Goal: Information Seeking & Learning: Learn about a topic

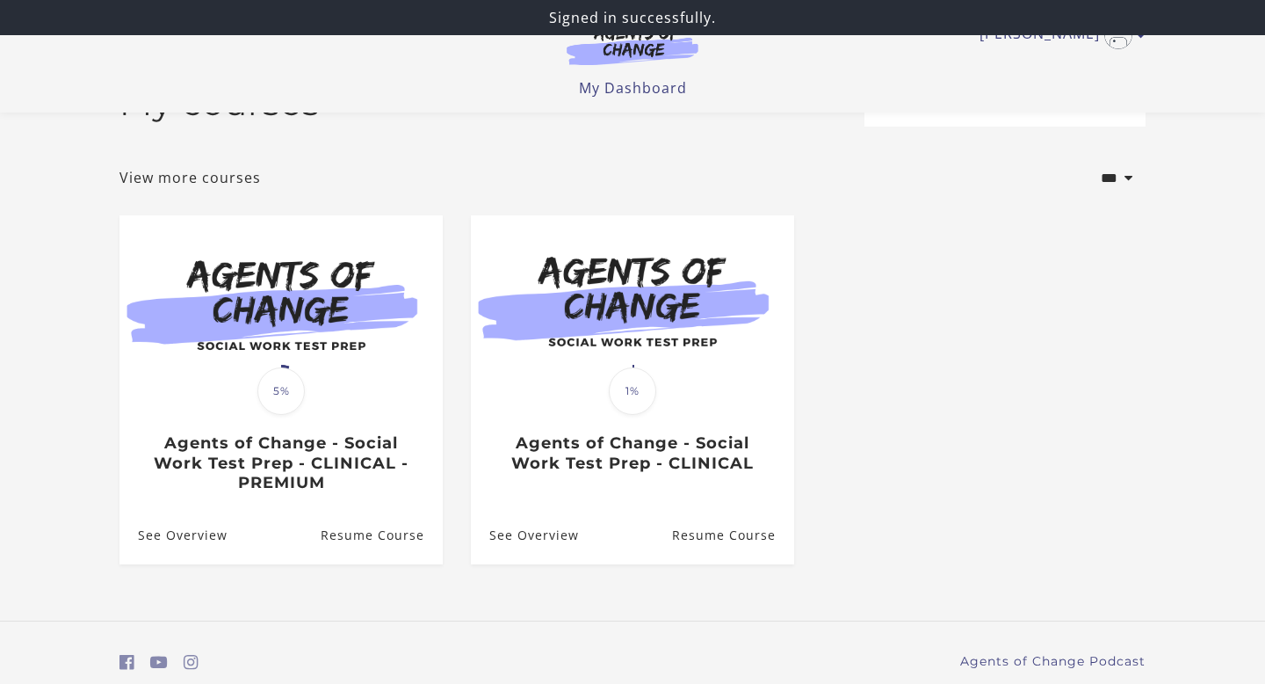
scroll to position [125, 0]
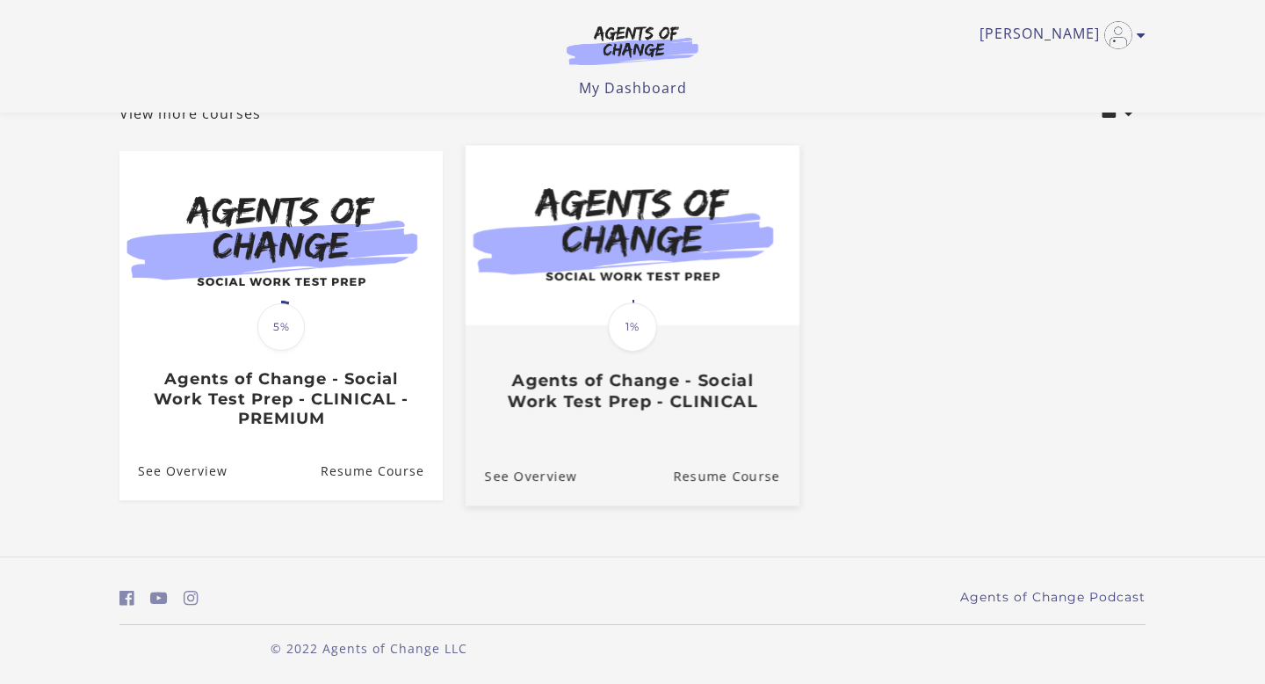
click at [685, 399] on h3 "Agents of Change - Social Work Test Prep - CLINICAL" at bounding box center [632, 391] width 295 height 40
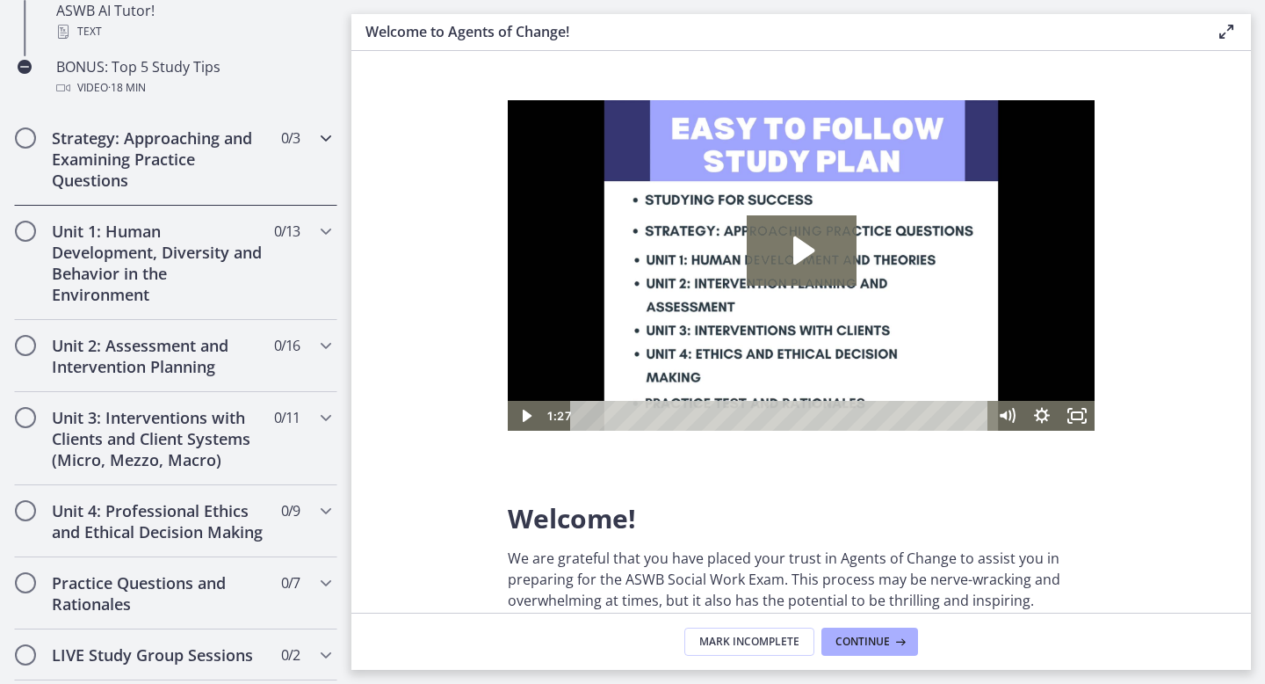
scroll to position [998, 0]
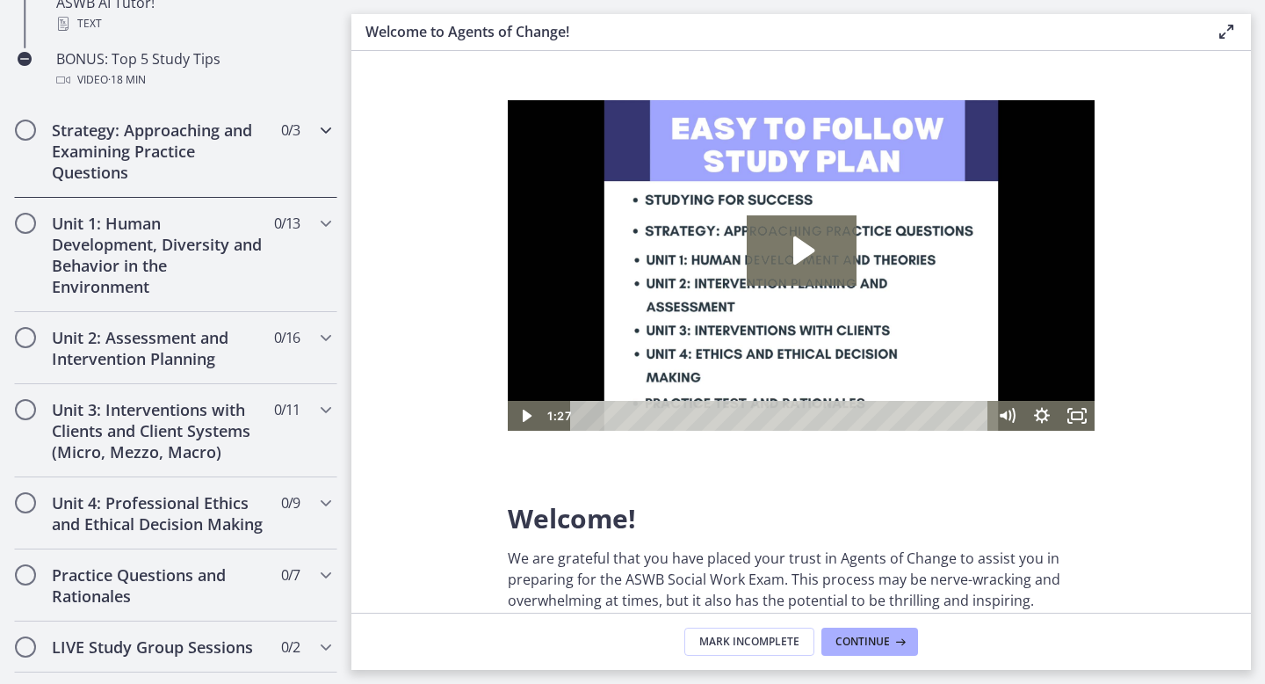
click at [158, 147] on h2 "Strategy: Approaching and Examining Practice Questions" at bounding box center [159, 151] width 214 height 63
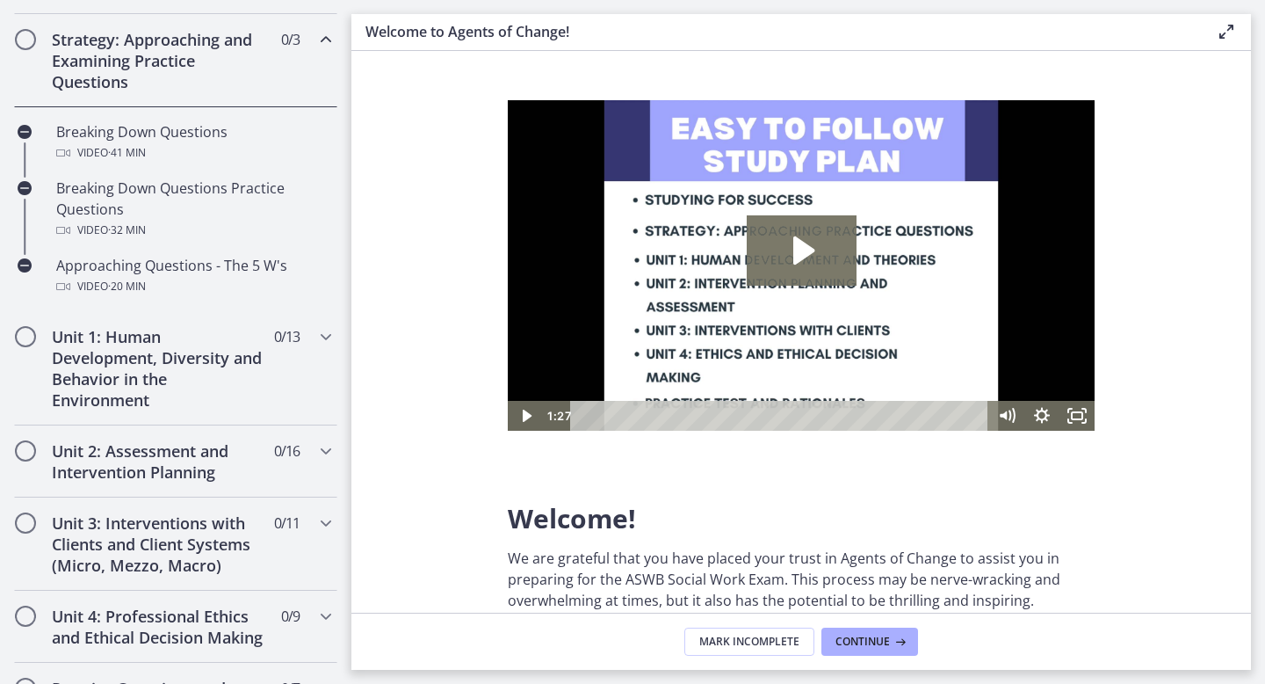
scroll to position [391, 0]
click at [133, 345] on h2 "Unit 1: Human Development, Diversity and Behavior in the Environment" at bounding box center [159, 370] width 214 height 84
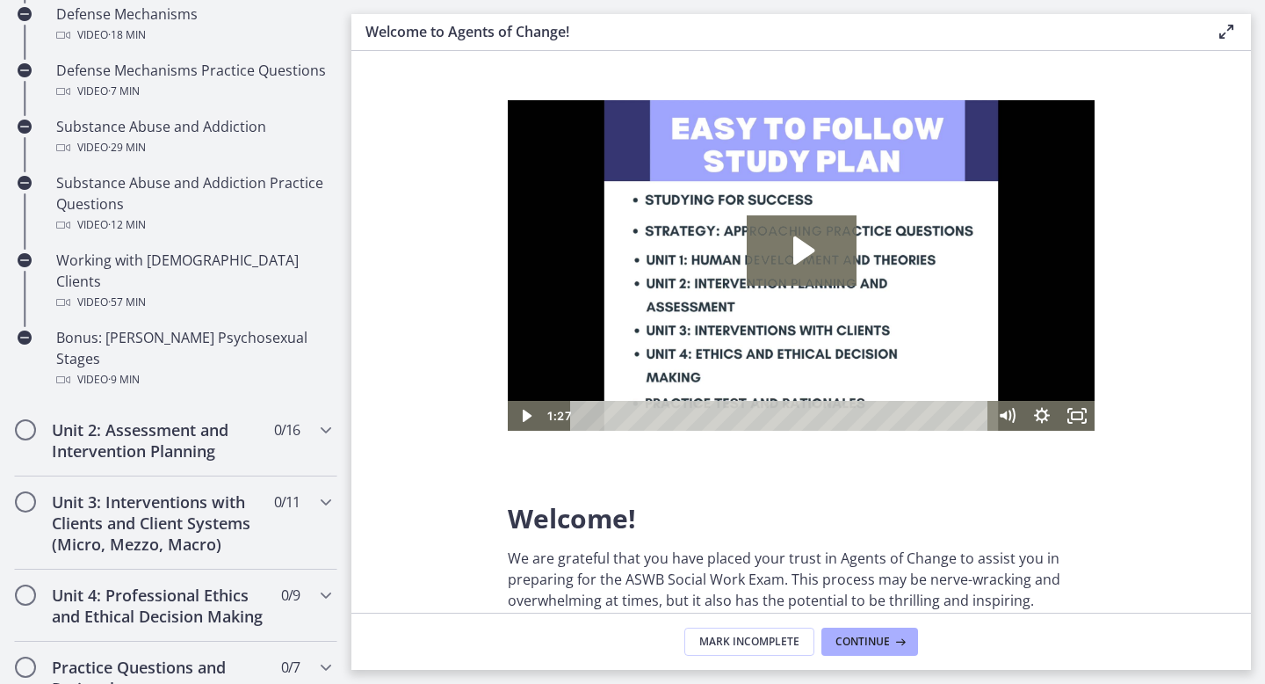
scroll to position [1113, 0]
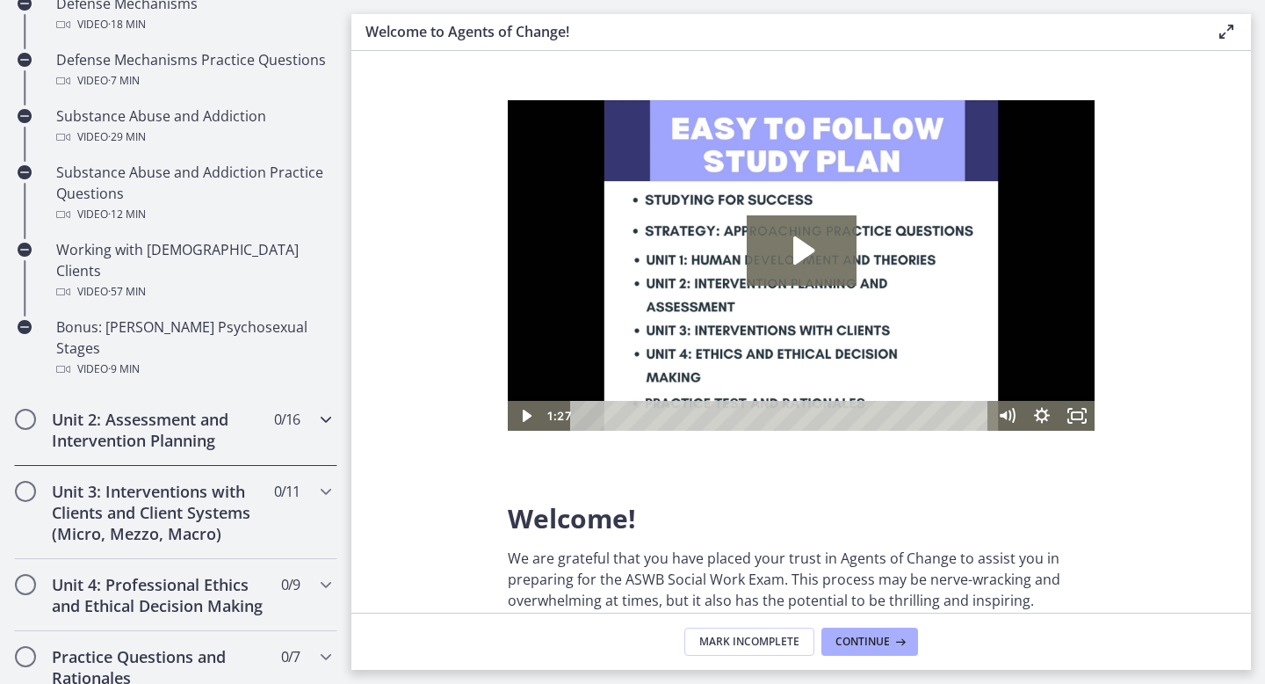
click at [112, 409] on h2 "Unit 2: Assessment and Intervention Planning" at bounding box center [159, 430] width 214 height 42
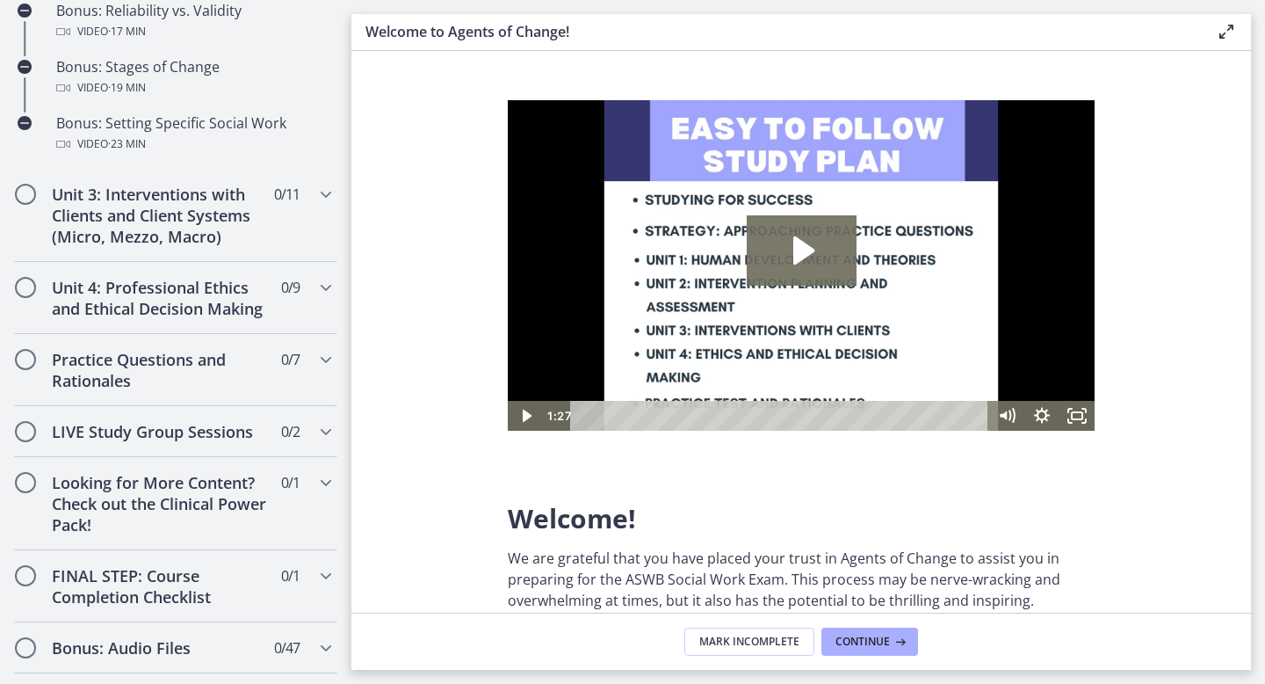
scroll to position [1868, 0]
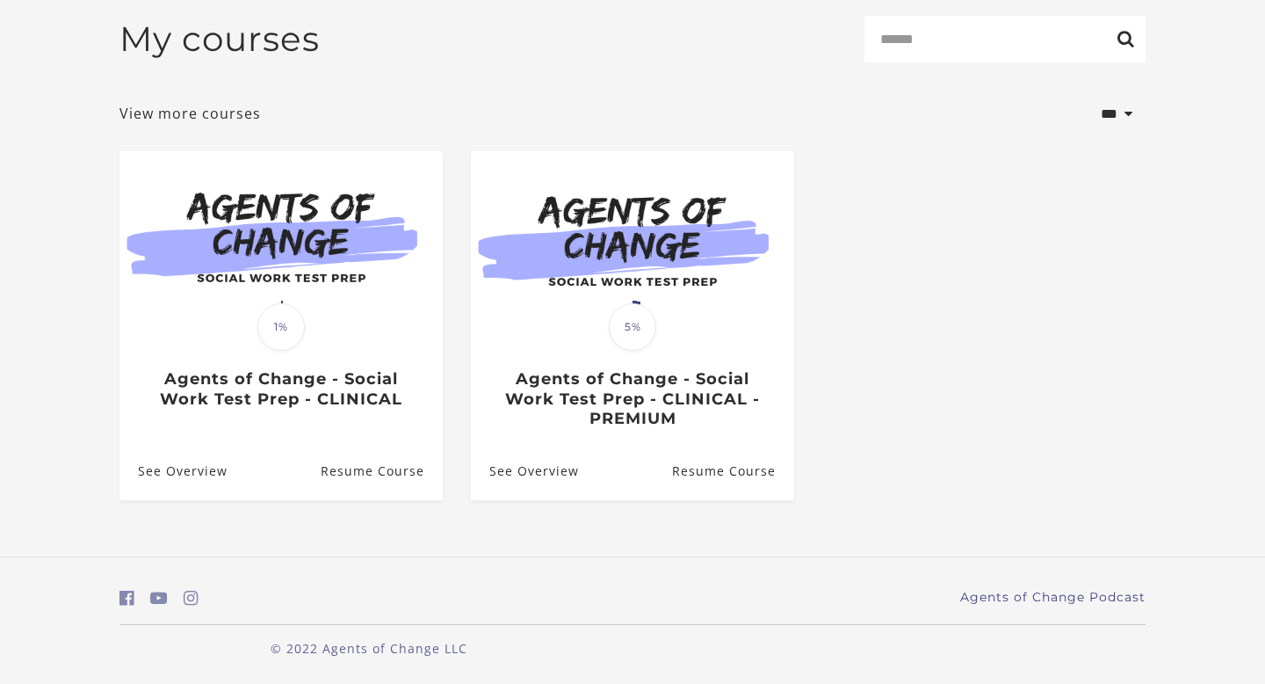
scroll to position [237, 0]
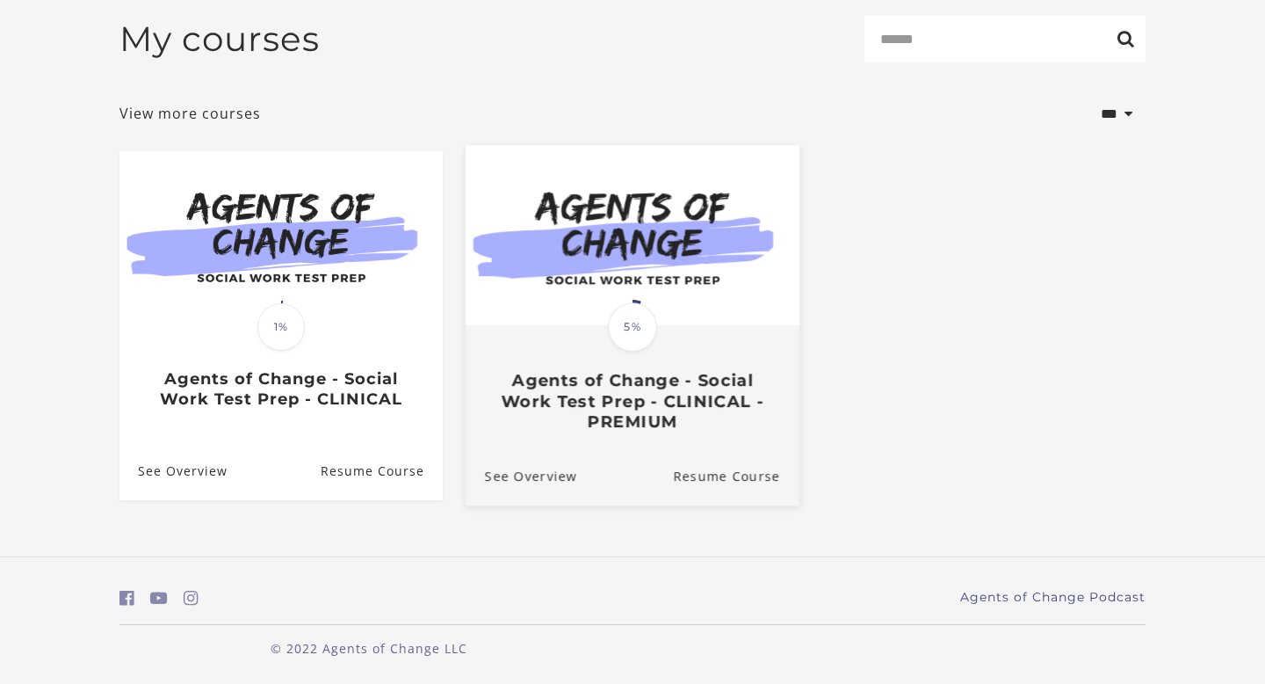
click at [703, 344] on div "Translation missing: en.liquid.partials.dashboard_course_card.progress_descript…" at bounding box center [633, 379] width 334 height 105
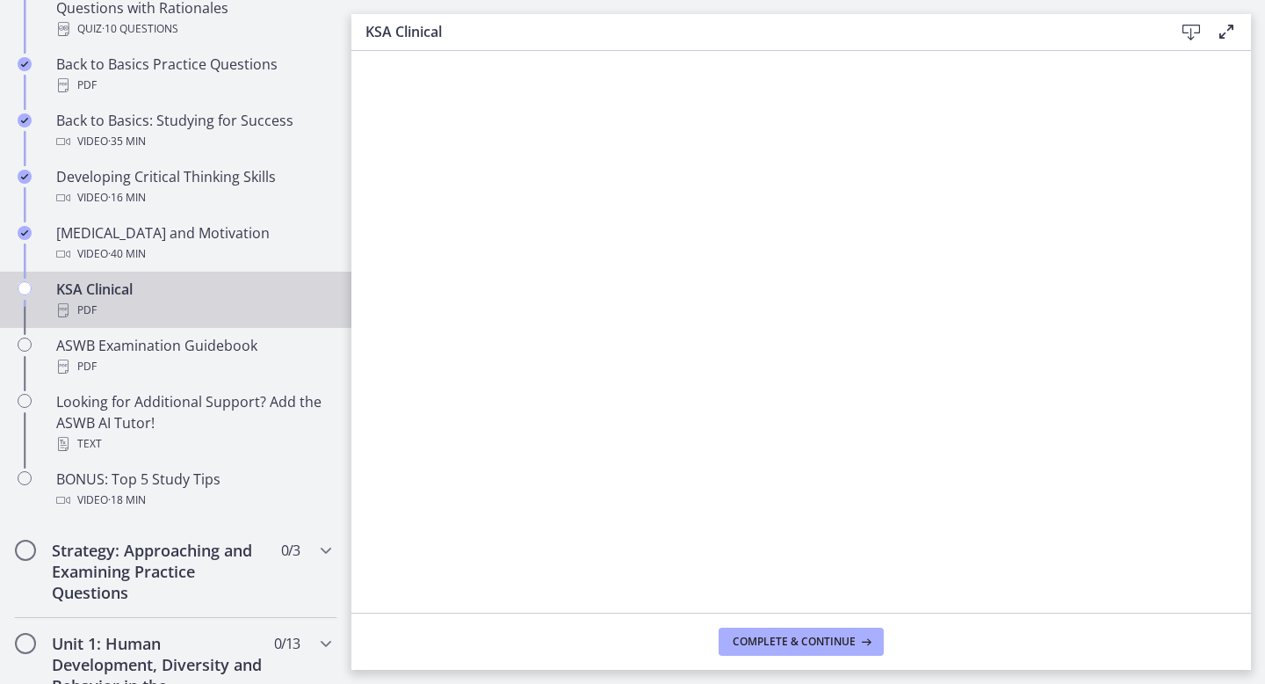
scroll to position [580, 0]
click at [183, 289] on div "KSA Clinical PDF" at bounding box center [193, 298] width 274 height 42
click at [794, 649] on button "Complete & continue" at bounding box center [801, 641] width 165 height 28
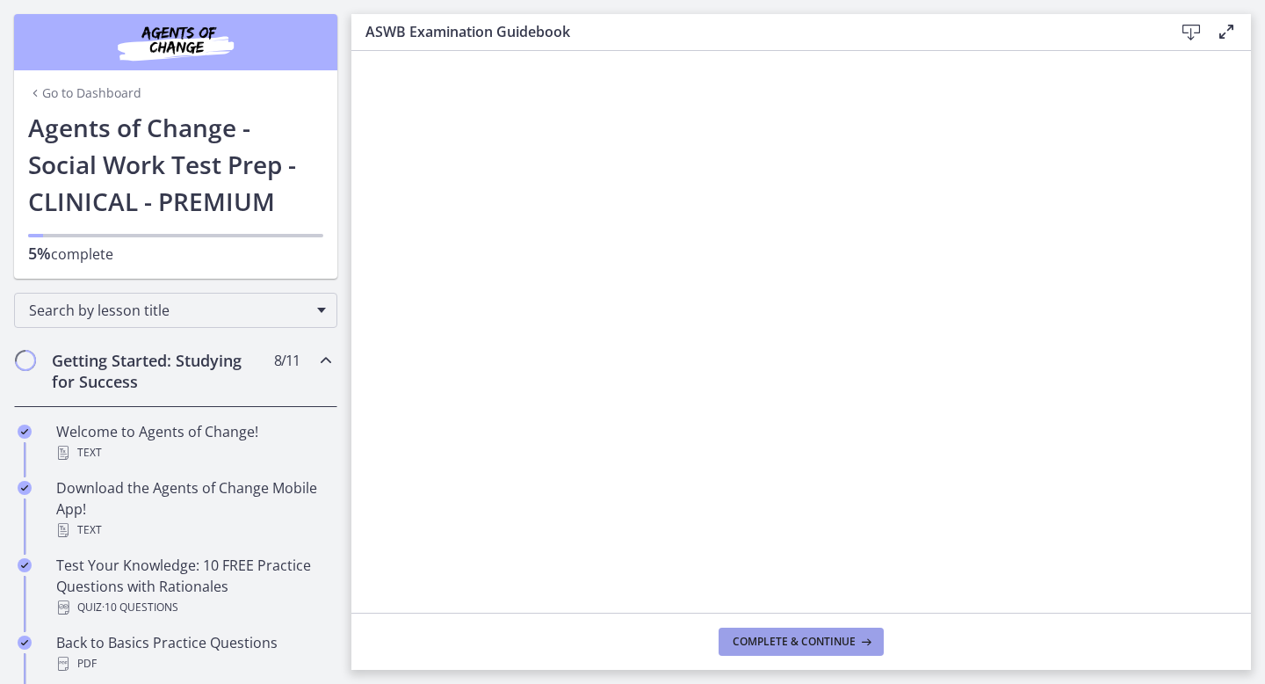
click at [798, 643] on span "Complete & continue" at bounding box center [794, 641] width 123 height 14
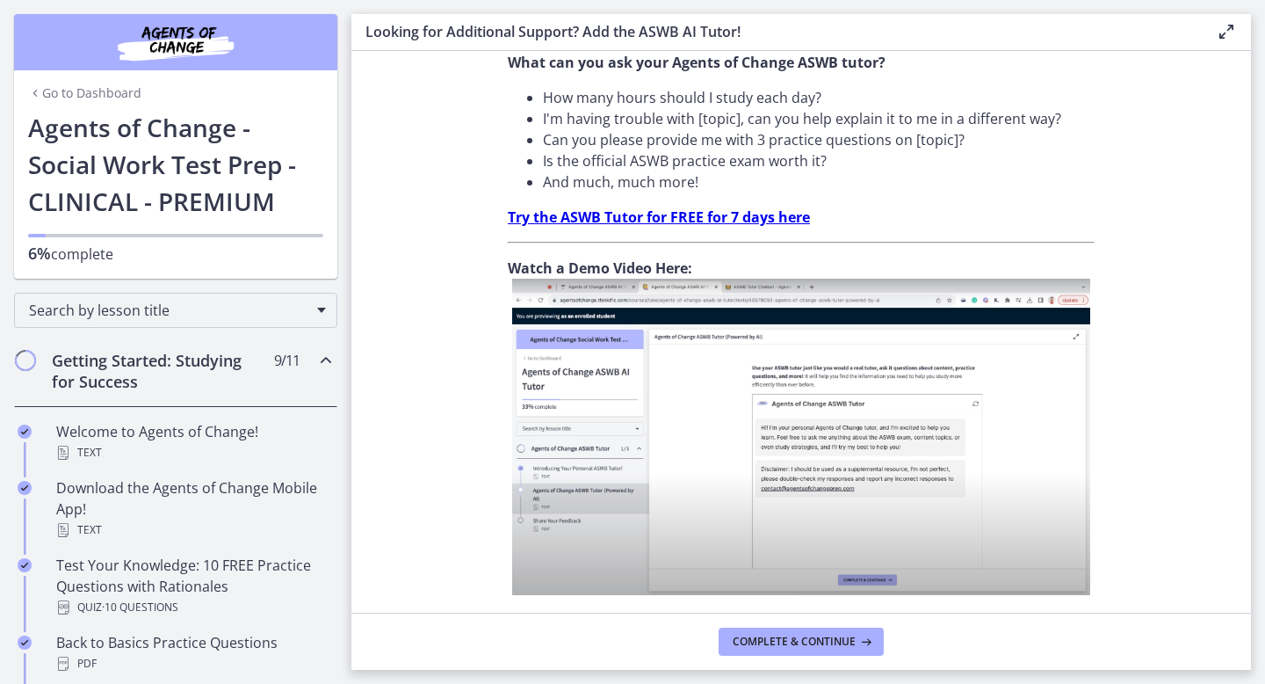
scroll to position [626, 0]
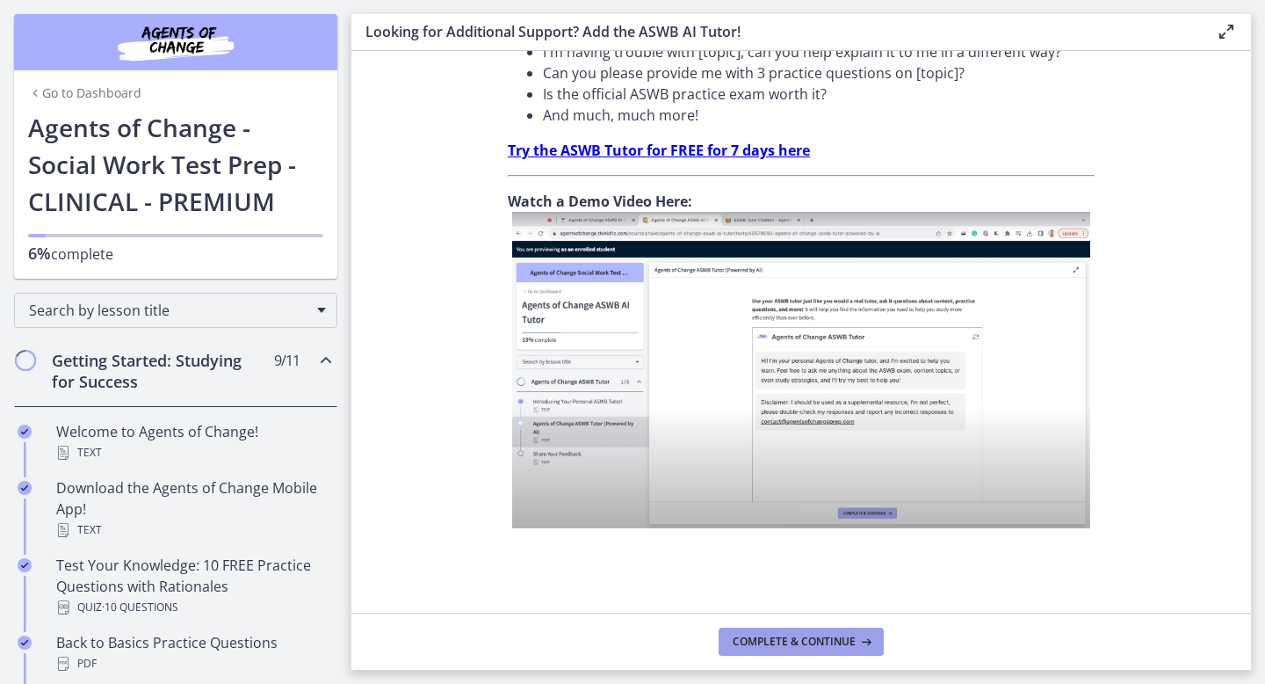
click at [793, 645] on span "Complete & continue" at bounding box center [794, 641] width 123 height 14
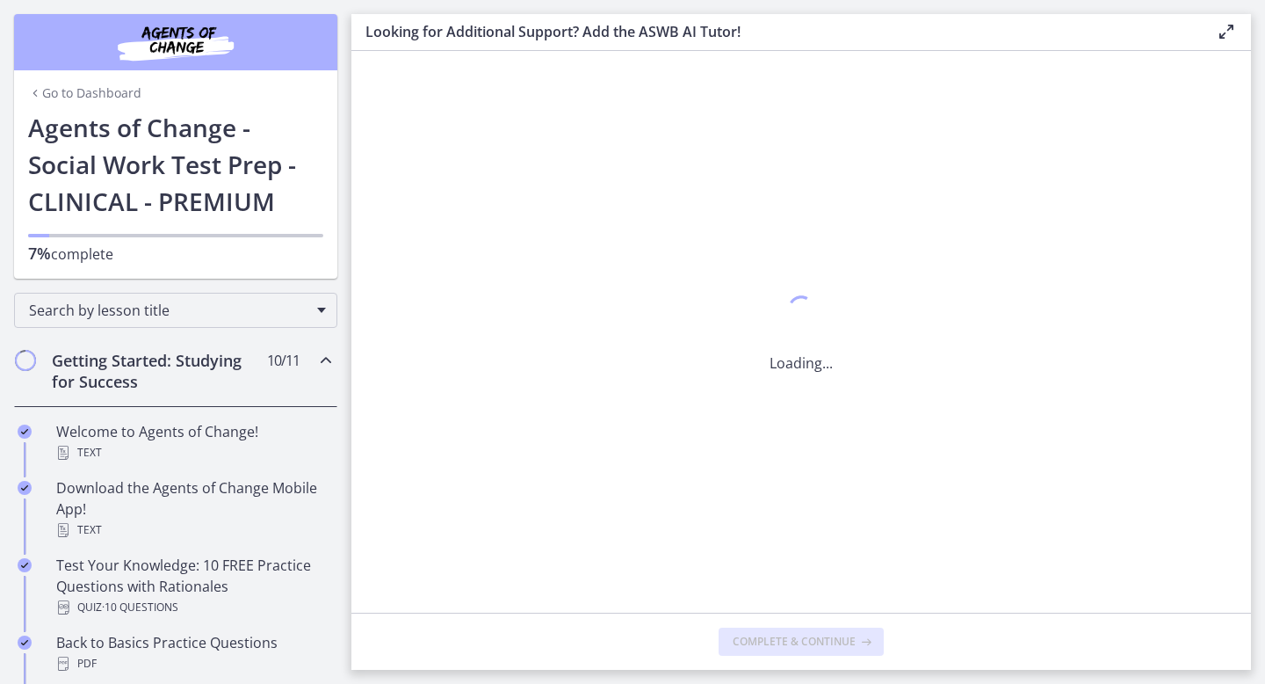
scroll to position [0, 0]
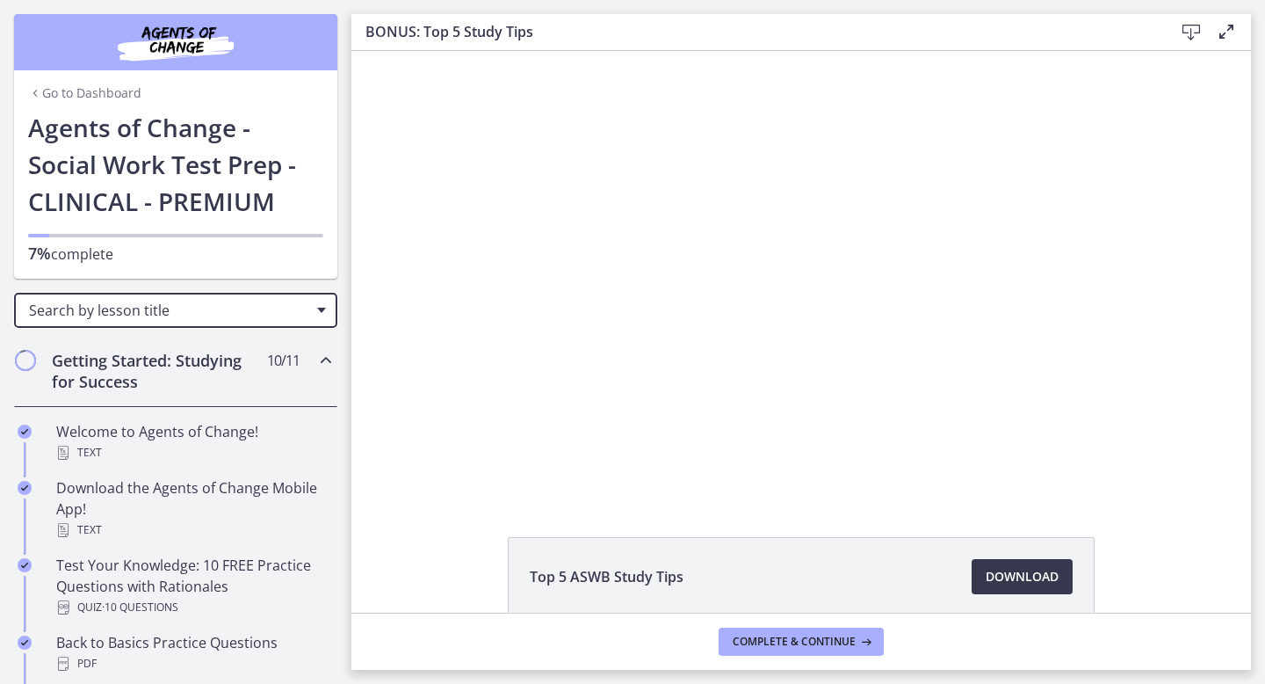
click at [190, 311] on span "Search by lesson title" at bounding box center [168, 310] width 279 height 19
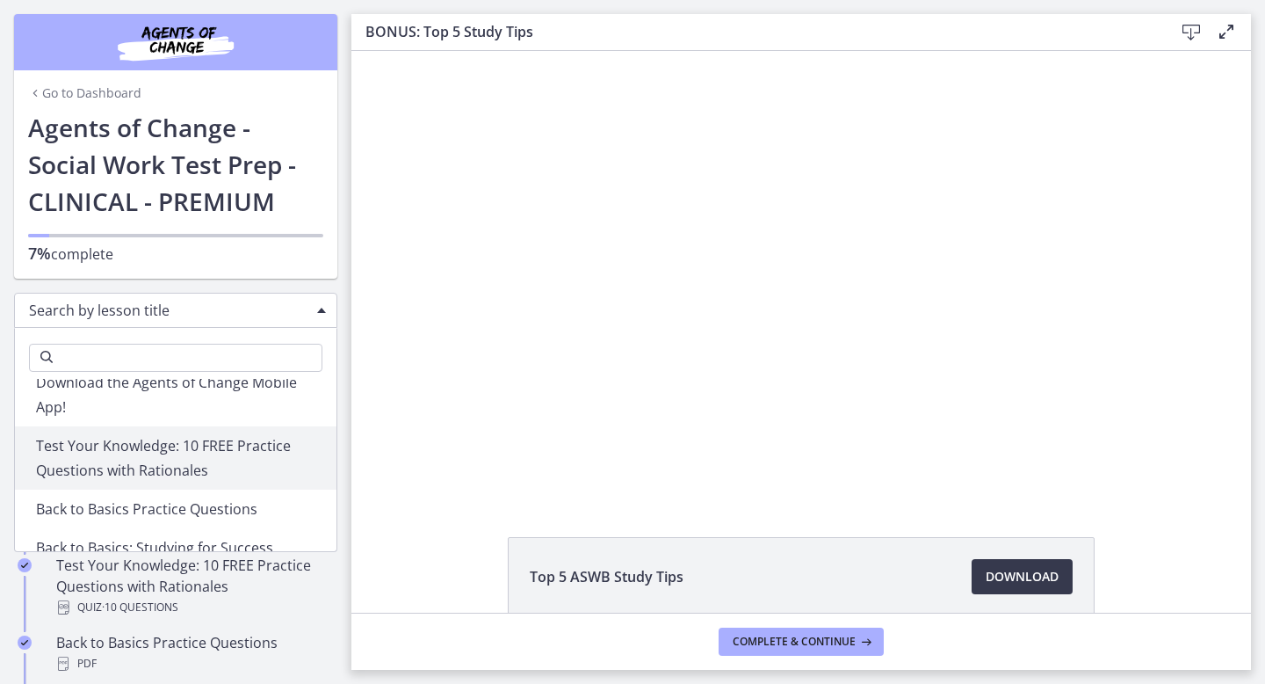
scroll to position [95, 0]
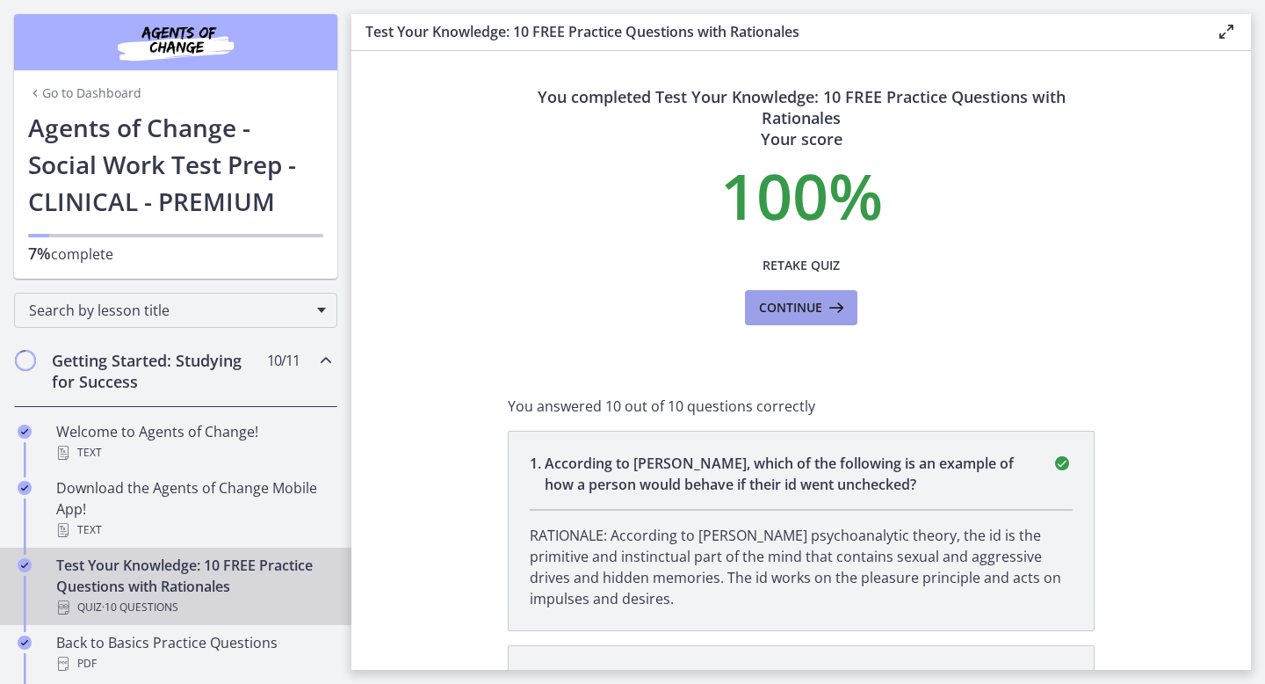
click at [778, 310] on span "Continue" at bounding box center [790, 307] width 63 height 21
